Goal: Transaction & Acquisition: Purchase product/service

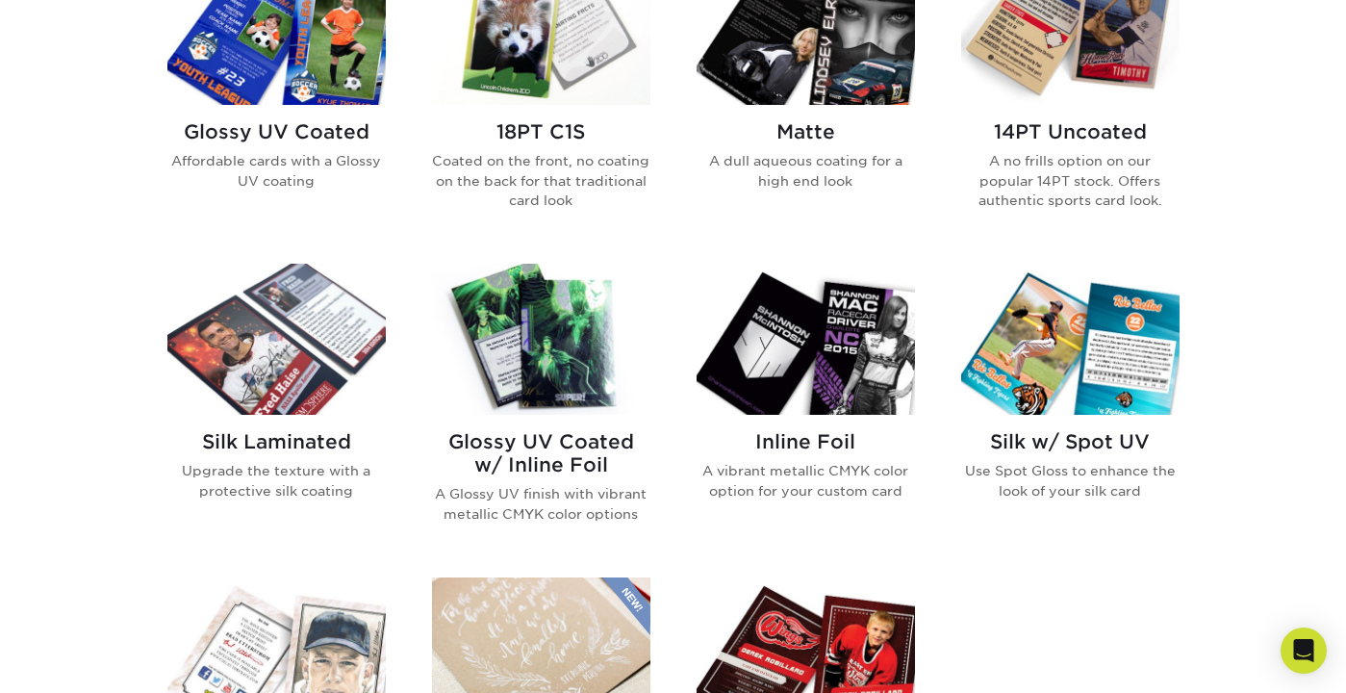
scroll to position [685, 0]
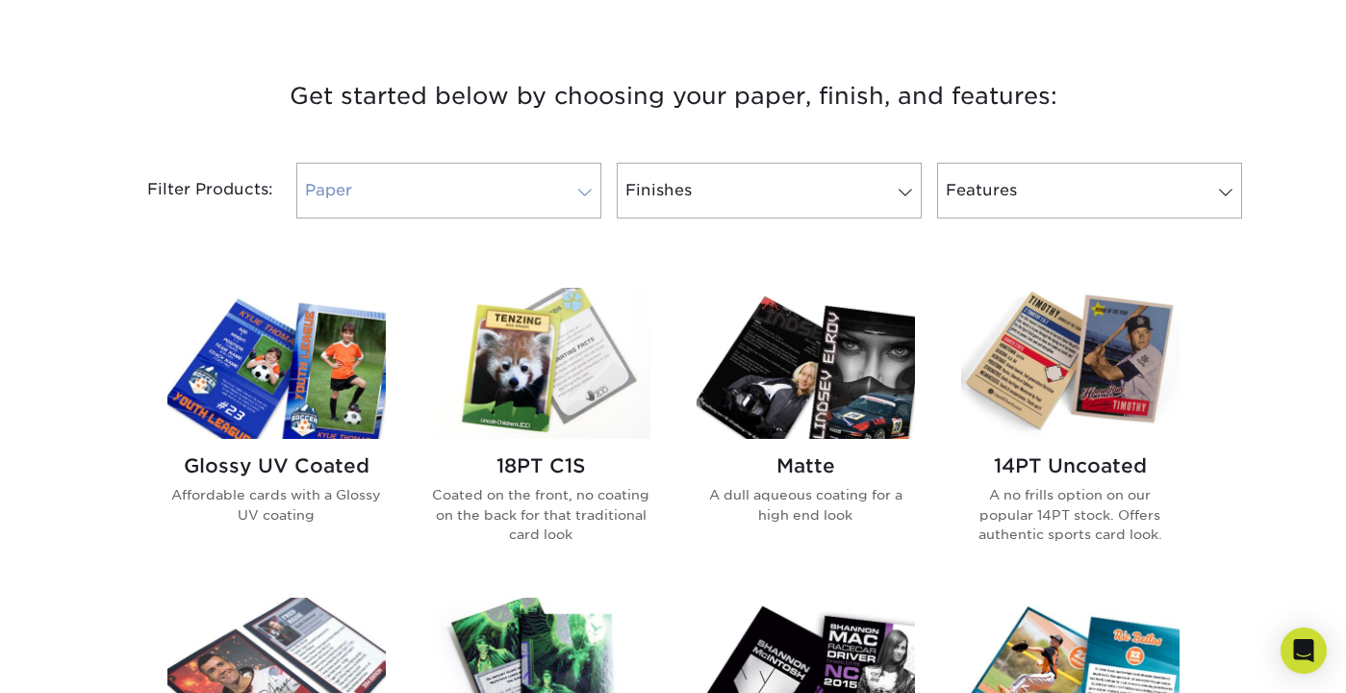
click at [551, 173] on link "Paper" at bounding box center [448, 191] width 305 height 56
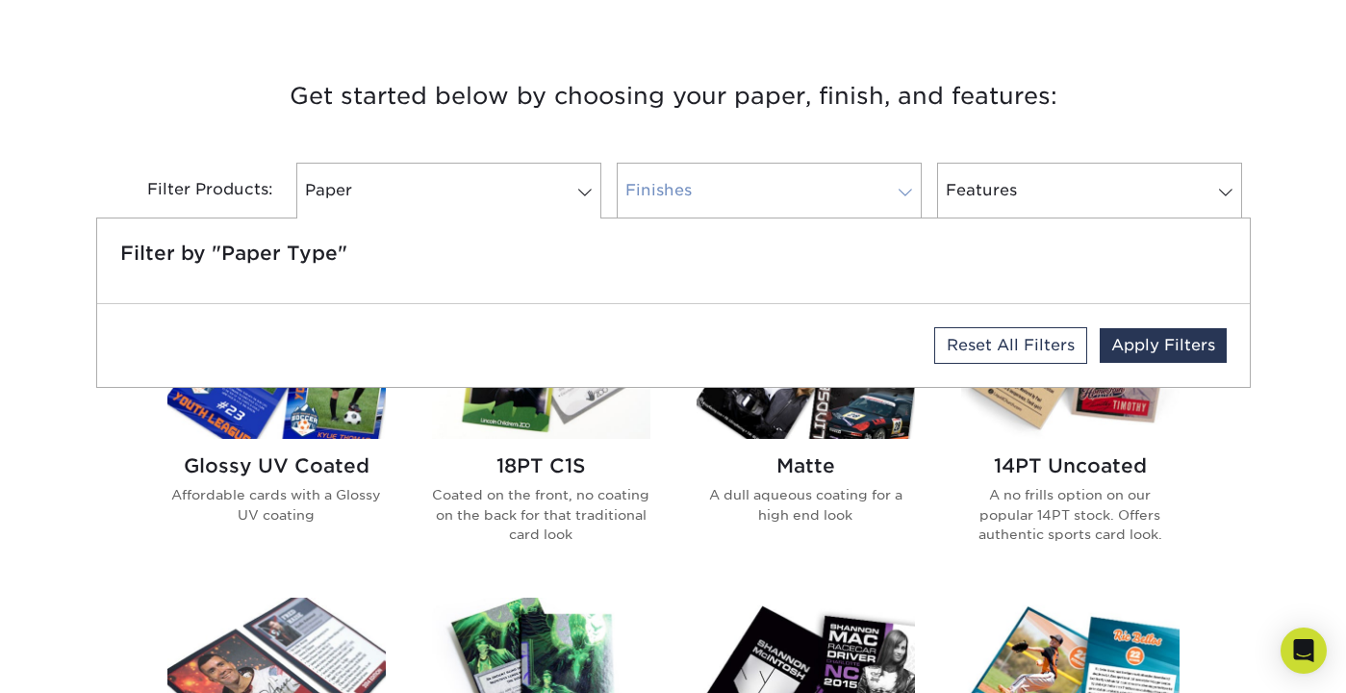
click at [828, 183] on link "Finishes" at bounding box center [769, 191] width 305 height 56
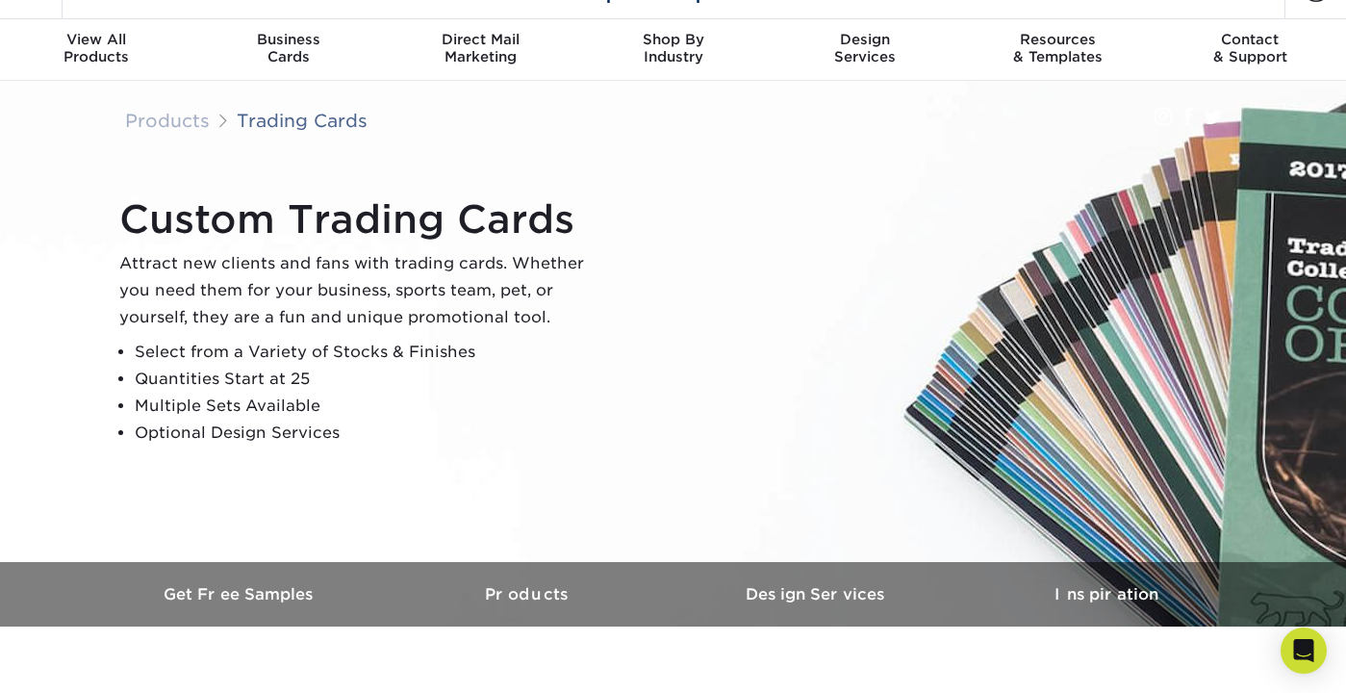
scroll to position [0, 0]
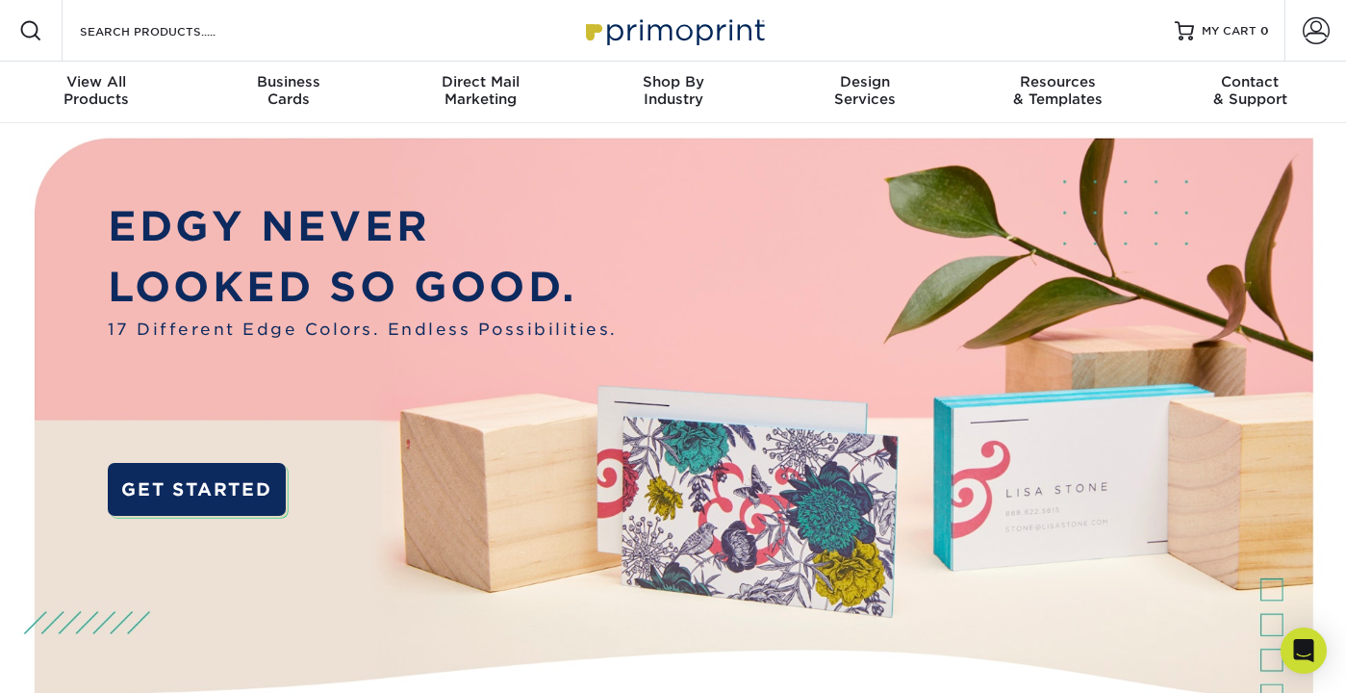
click at [460, 30] on div "Resources Menu Search Products Account SIGN IN CREATE AN ACCOUNT forgot passwor…" at bounding box center [673, 31] width 1346 height 62
